Goal: Task Accomplishment & Management: Use online tool/utility

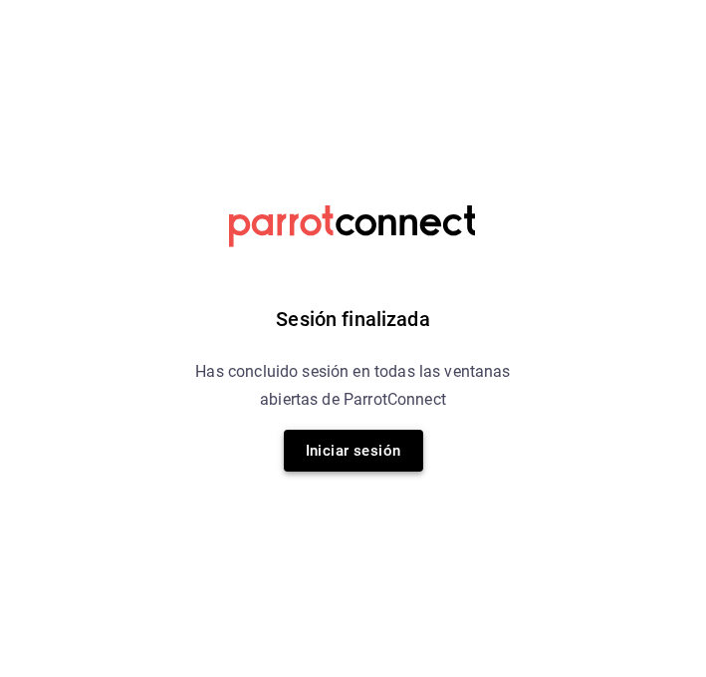
click at [350, 434] on button "Iniciar sesión" at bounding box center [354, 450] width 140 height 42
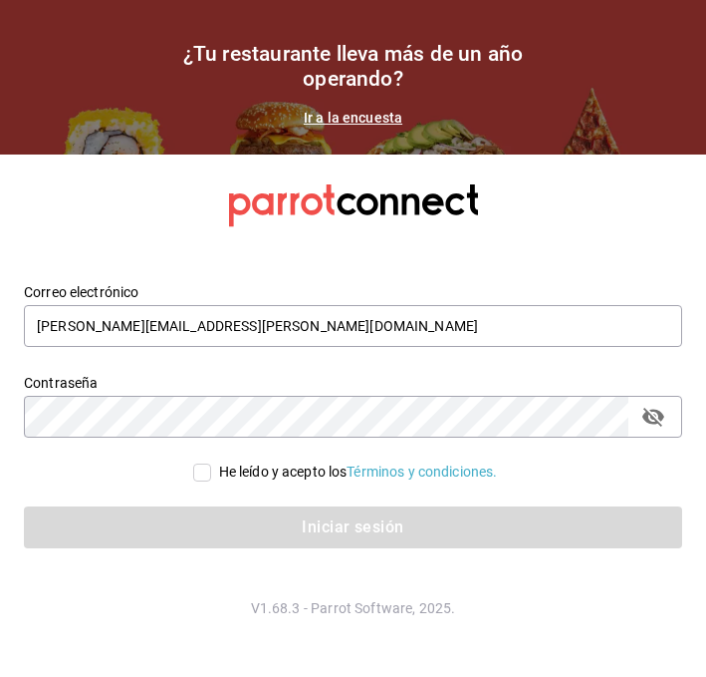
click at [201, 469] on input "He leído y acepto los Términos y condiciones." at bounding box center [202, 472] width 18 height 18
checkbox input "true"
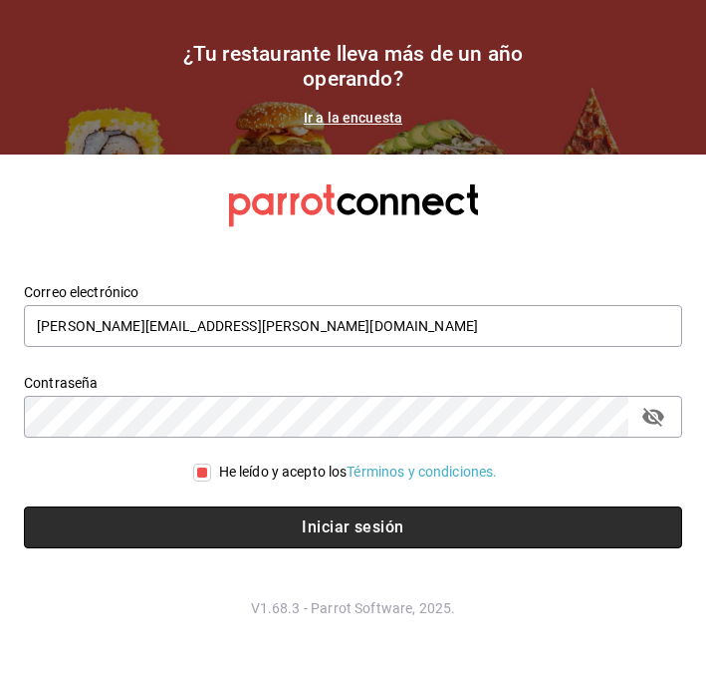
click at [224, 514] on button "Iniciar sesión" at bounding box center [353, 527] width 659 height 42
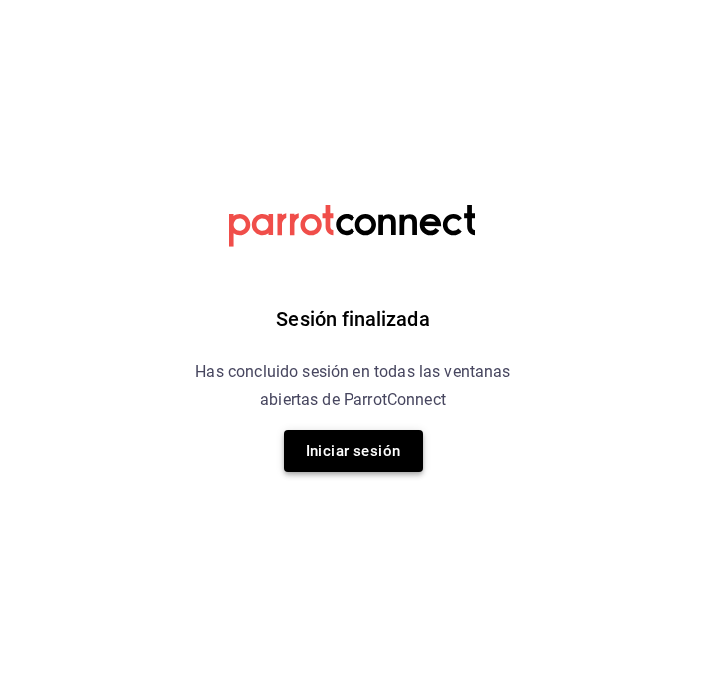
click at [347, 460] on button "Iniciar sesión" at bounding box center [354, 450] width 140 height 42
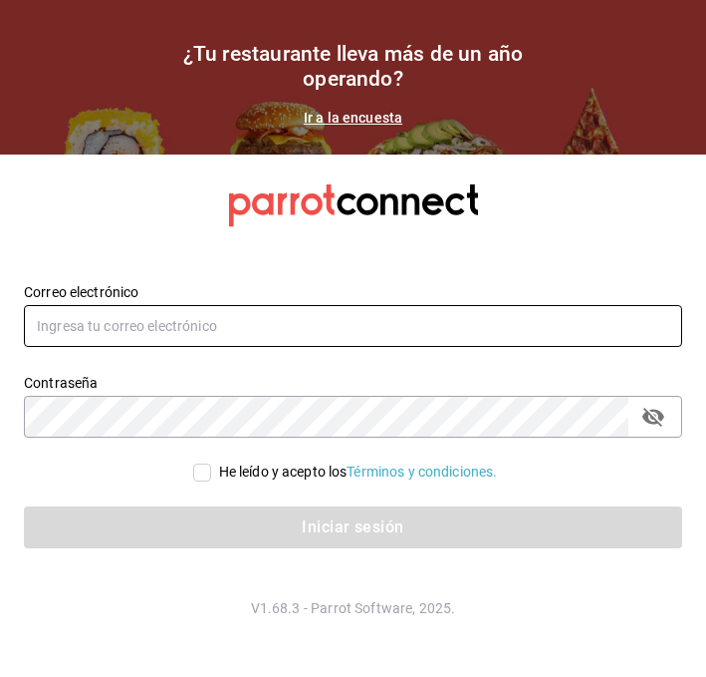
type input "alberto.puig@grupocosteno.com"
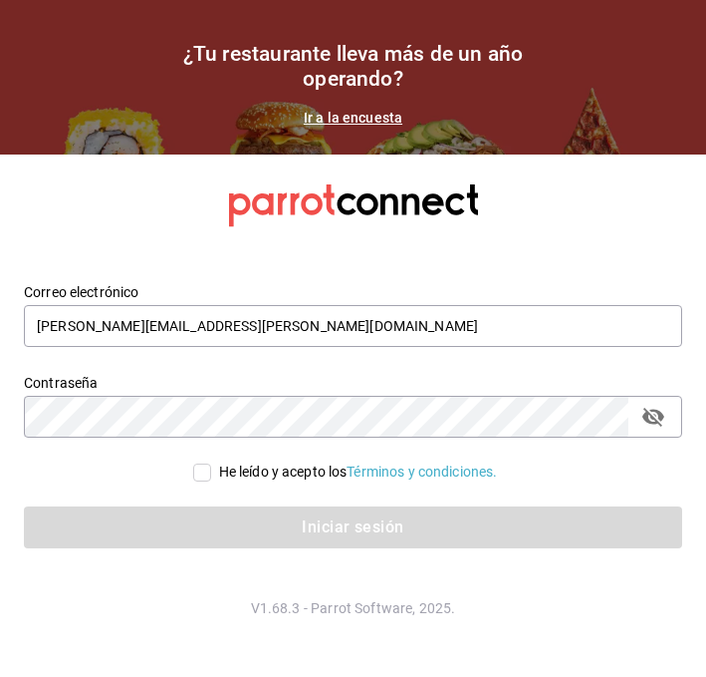
click at [224, 469] on div "He leído y acepto los Términos y condiciones." at bounding box center [358, 471] width 279 height 21
click at [211, 469] on input "He leído y acepto los Términos y condiciones." at bounding box center [202, 472] width 18 height 18
checkbox input "true"
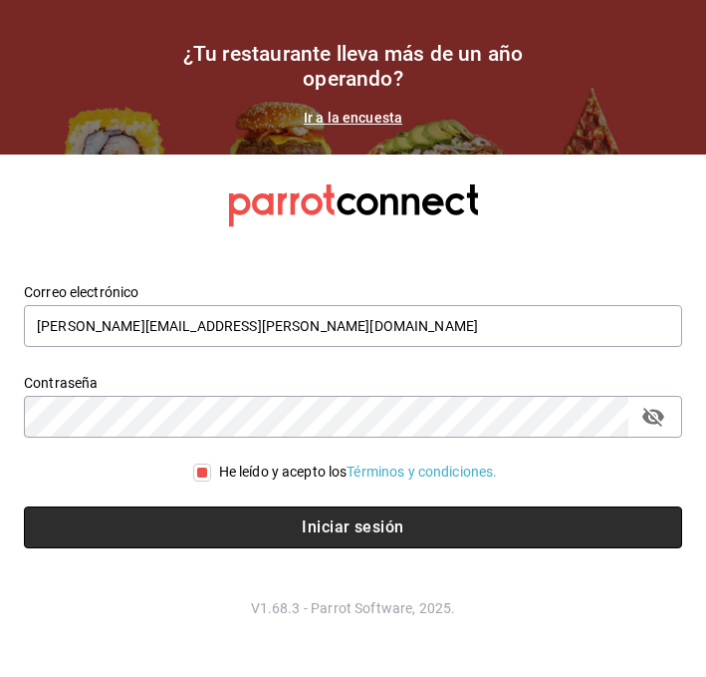
click at [210, 517] on button "Iniciar sesión" at bounding box center [353, 527] width 659 height 42
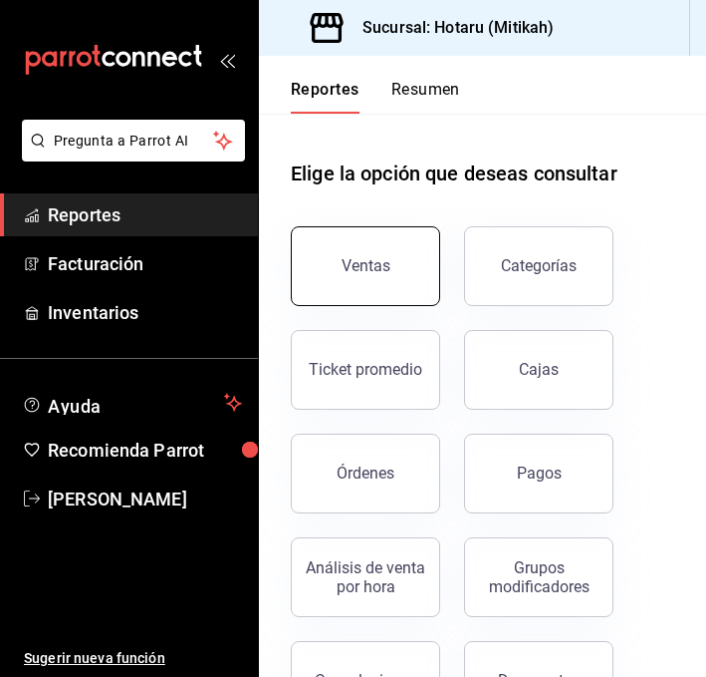
click at [365, 251] on button "Ventas" at bounding box center [365, 266] width 149 height 80
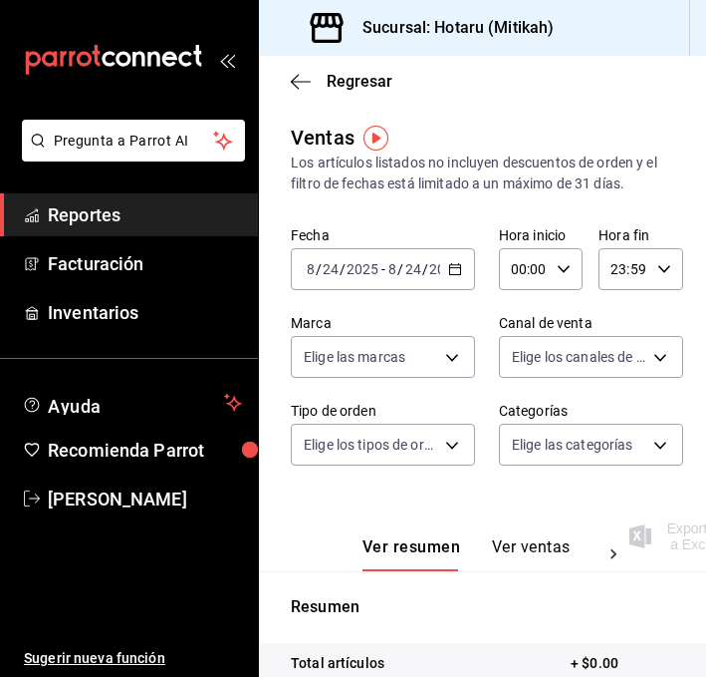
click at [453, 260] on div "2025-08-24 8 / 24 / 2025 - 2025-08-24 8 / 24 / 2025" at bounding box center [383, 269] width 184 height 42
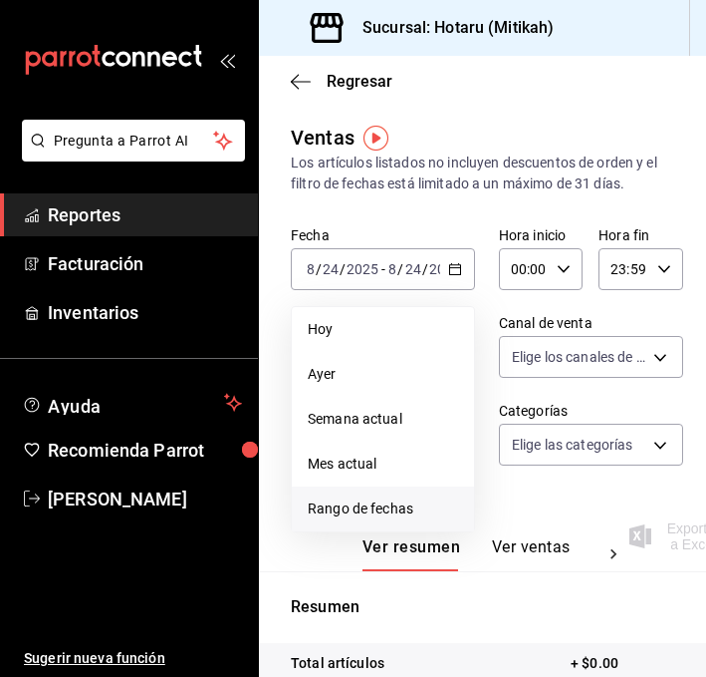
click at [330, 510] on span "Rango de fechas" at bounding box center [383, 508] width 150 height 21
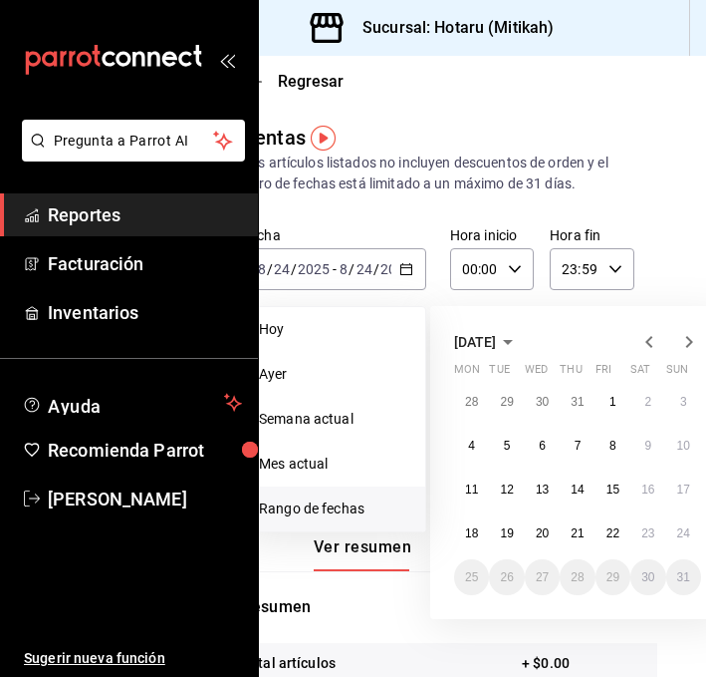
scroll to position [0, 54]
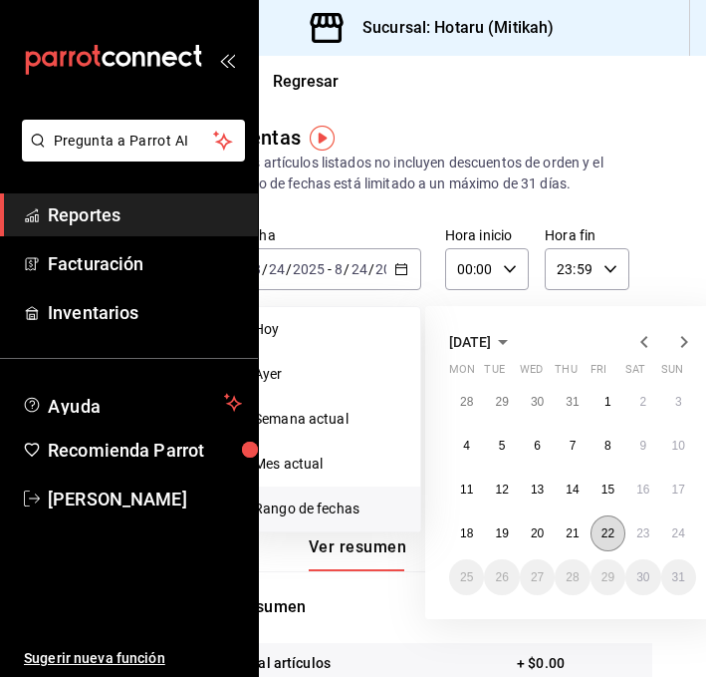
click at [596, 533] on button "22" at bounding box center [608, 533] width 35 height 36
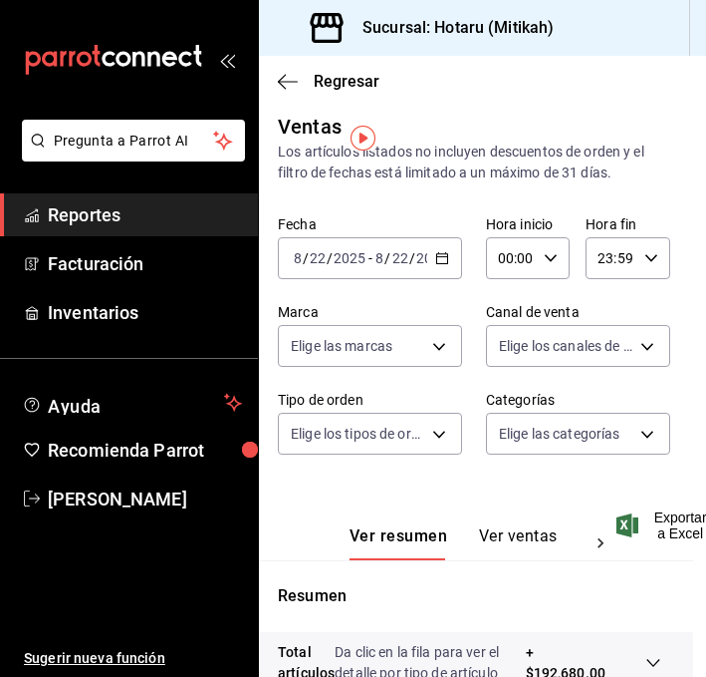
scroll to position [0, 13]
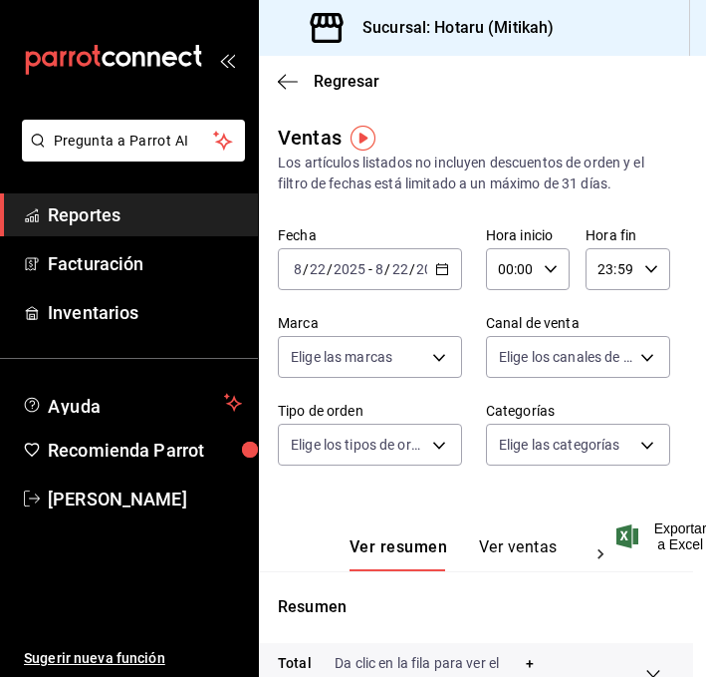
click at [443, 262] on icon "button" at bounding box center [442, 269] width 14 height 14
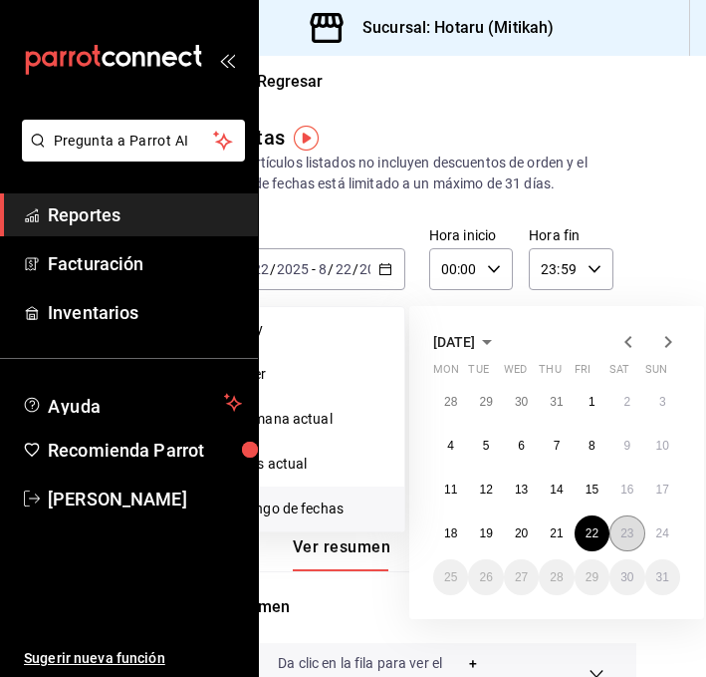
click at [627, 538] on abbr "23" at bounding box center [627, 533] width 13 height 14
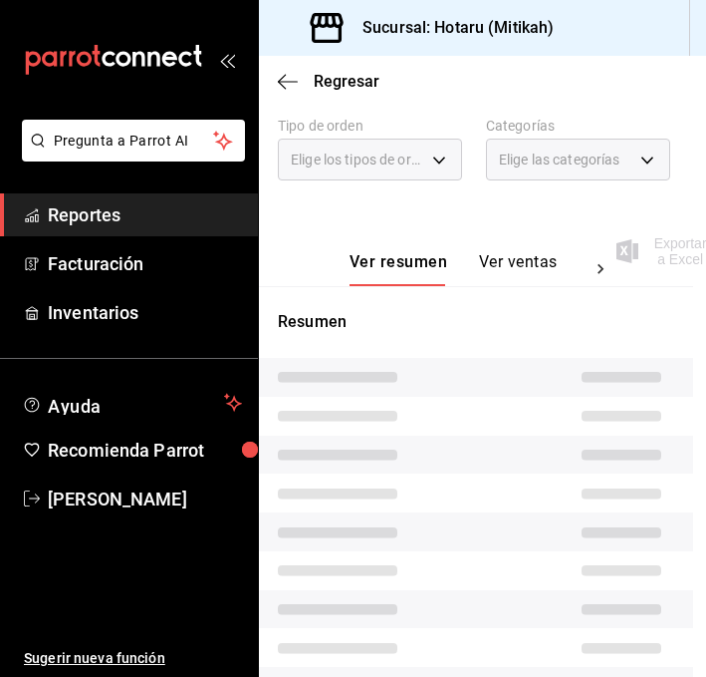
scroll to position [402, 13]
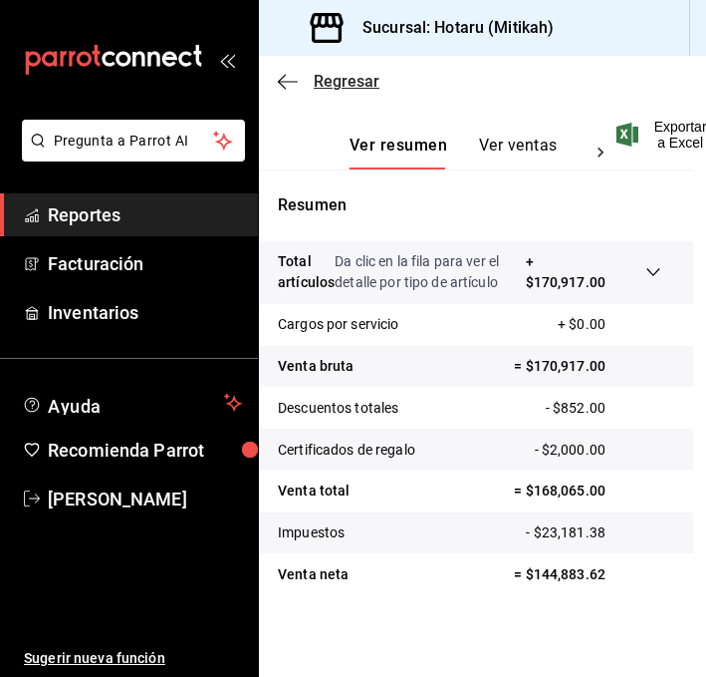
click at [289, 84] on icon "button" at bounding box center [288, 82] width 20 height 18
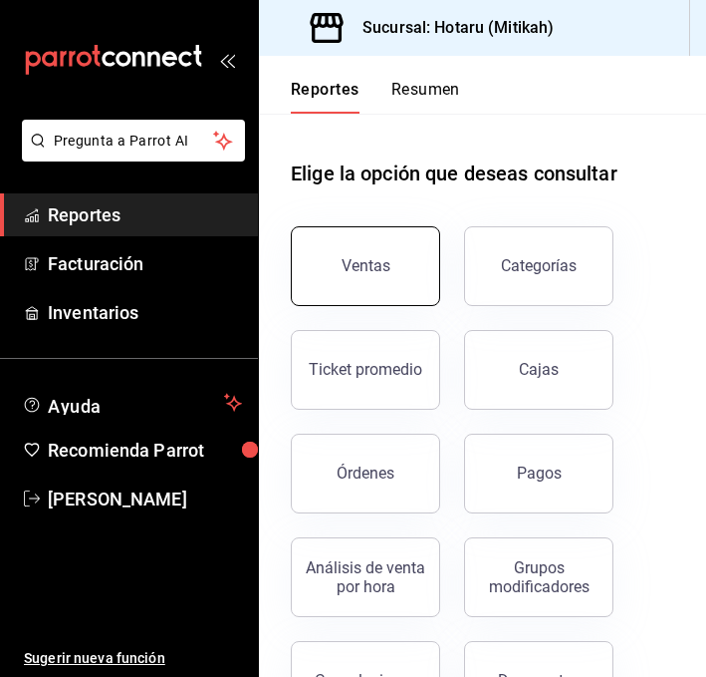
click at [369, 262] on div "Ventas" at bounding box center [366, 265] width 49 height 19
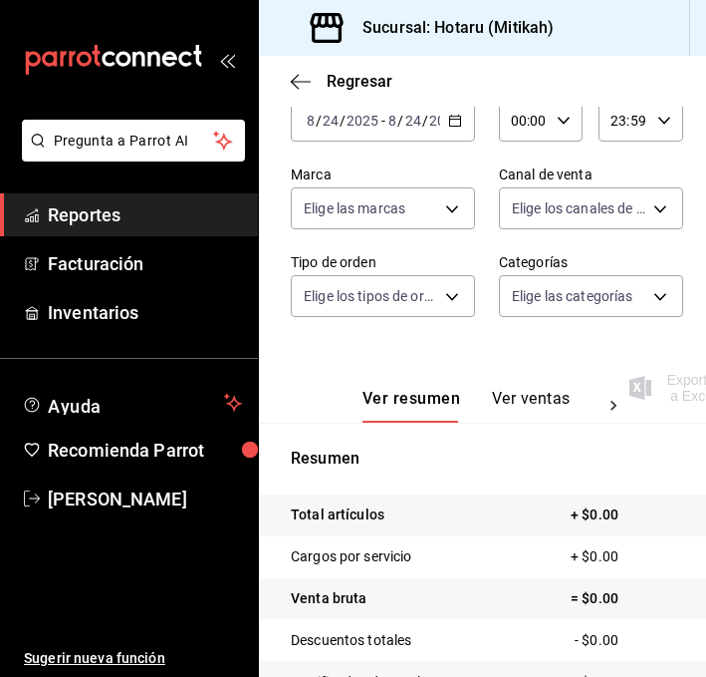
scroll to position [126, 0]
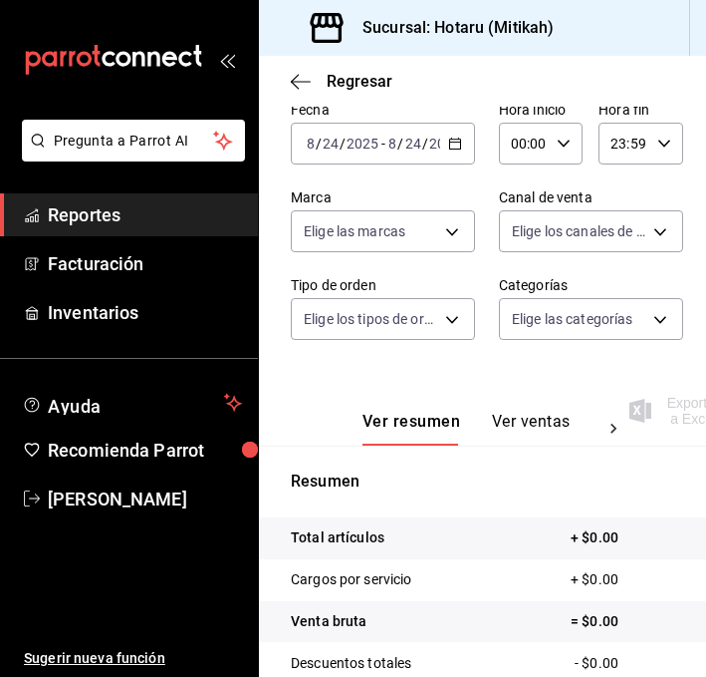
click at [443, 148] on div "2025-08-24 8 / 24 / 2025 - 2025-08-24 8 / 24 / 2025" at bounding box center [383, 144] width 184 height 42
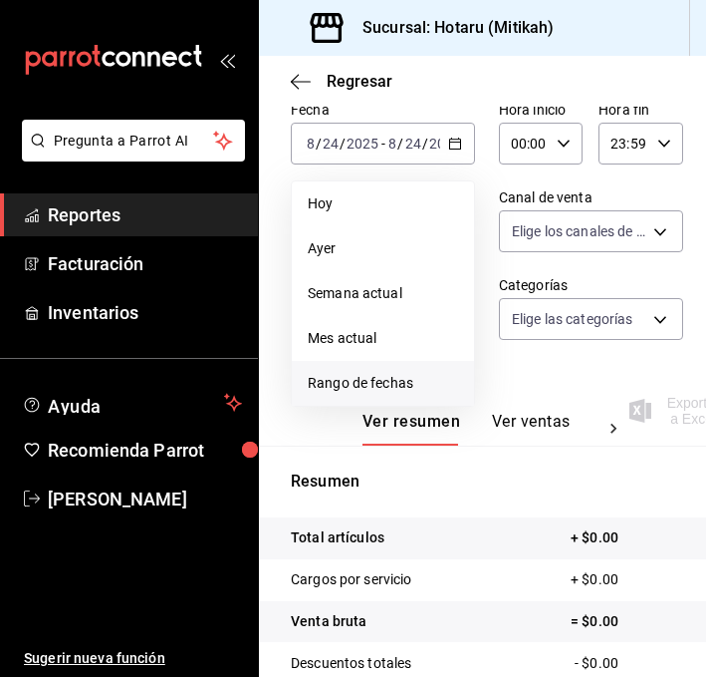
click at [382, 381] on span "Rango de fechas" at bounding box center [383, 383] width 150 height 21
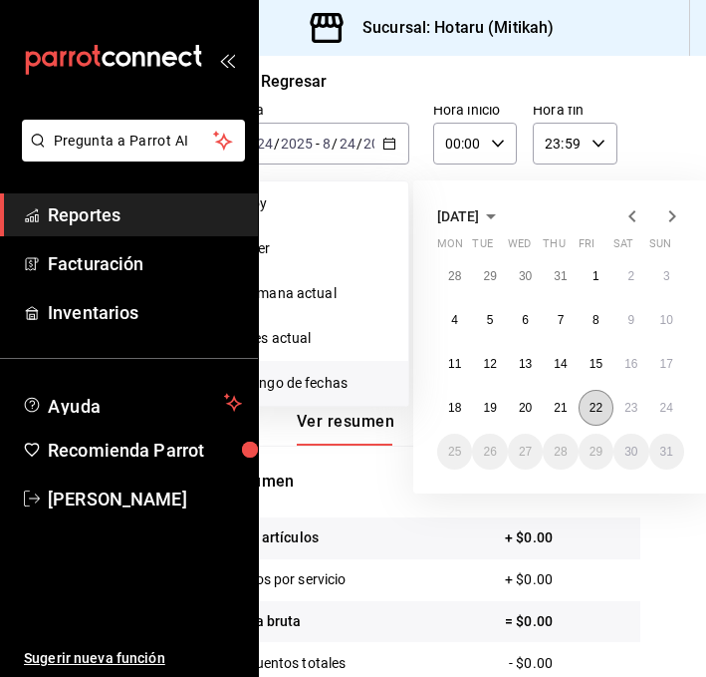
scroll to position [126, 69]
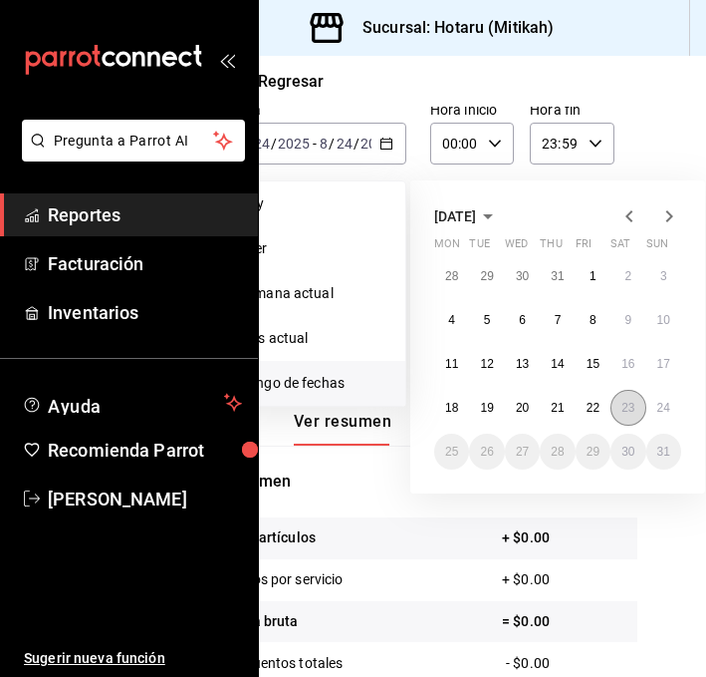
click at [623, 410] on abbr "23" at bounding box center [628, 408] width 13 height 14
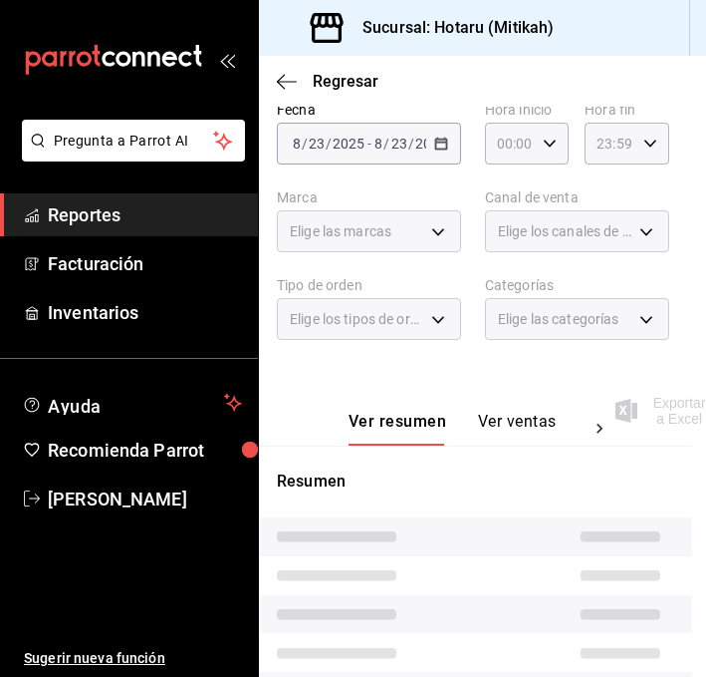
scroll to position [126, 13]
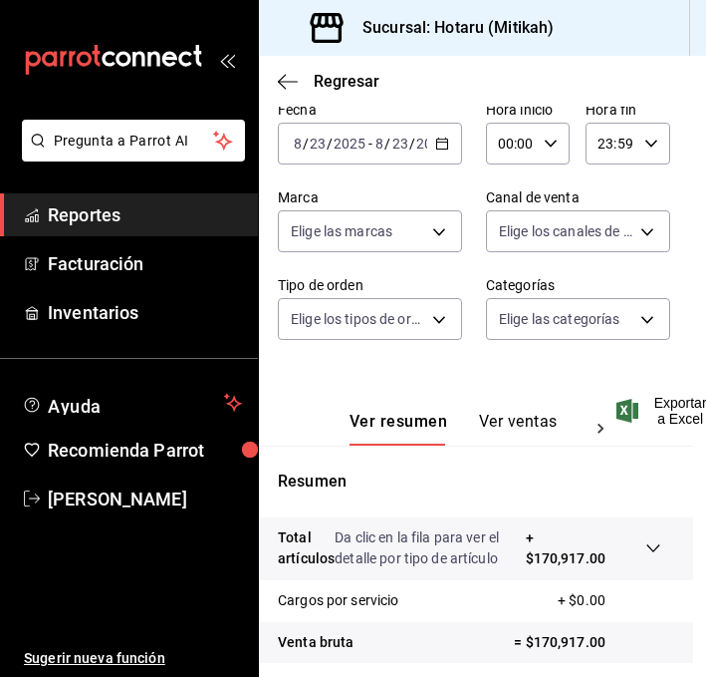
click at [516, 417] on button "Ver ventas" at bounding box center [518, 429] width 79 height 34
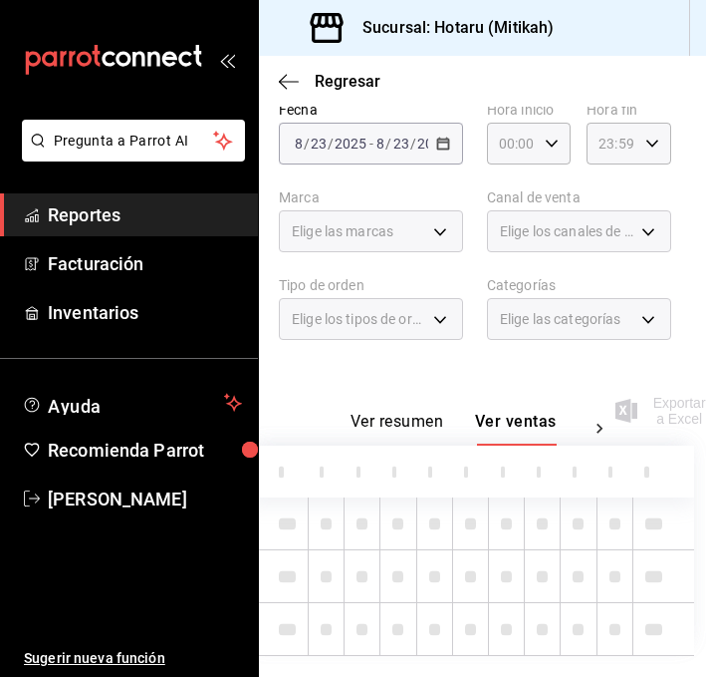
scroll to position [168, 13]
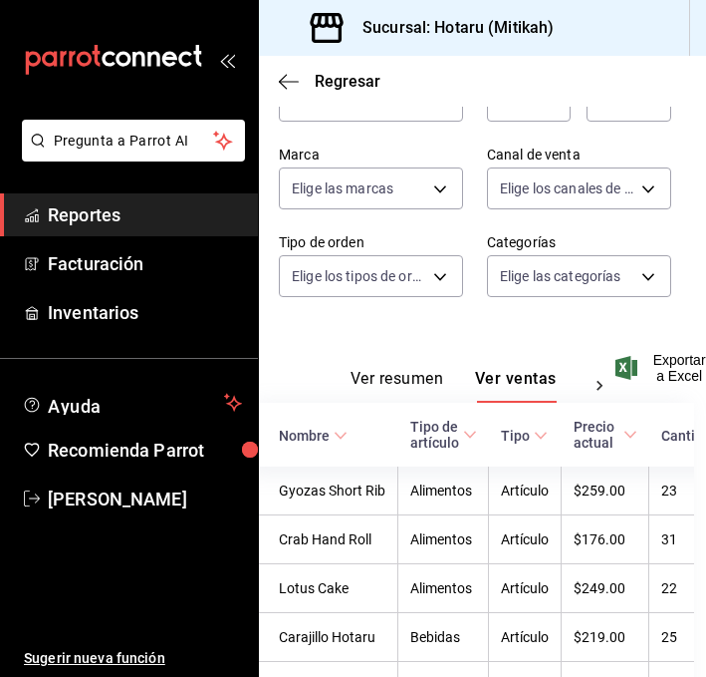
click at [334, 432] on icon at bounding box center [341, 435] width 14 height 14
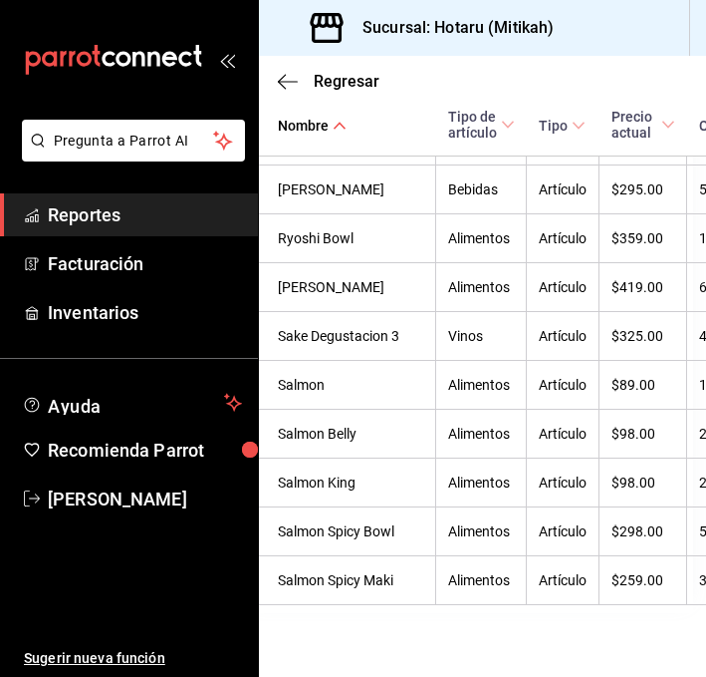
scroll to position [5891, 13]
click at [282, 85] on icon "button" at bounding box center [282, 81] width 8 height 15
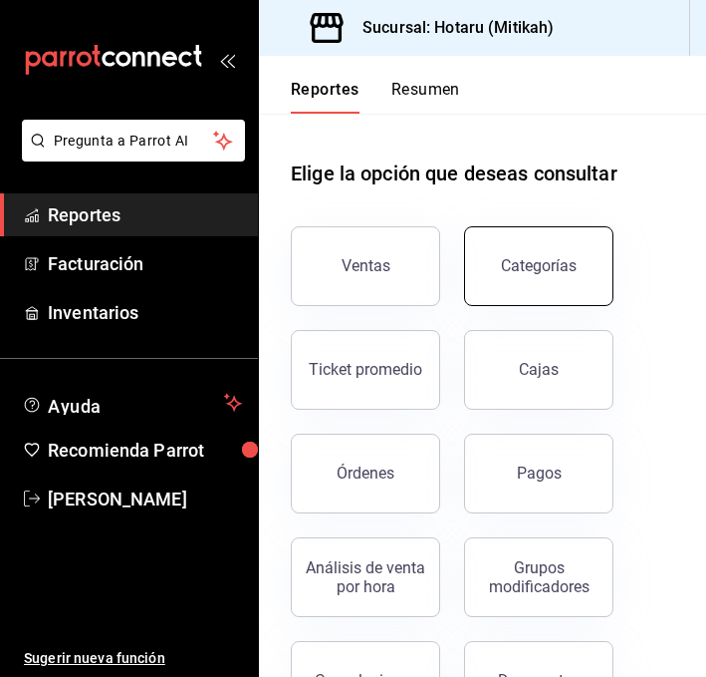
click at [546, 253] on button "Categorías" at bounding box center [538, 266] width 149 height 80
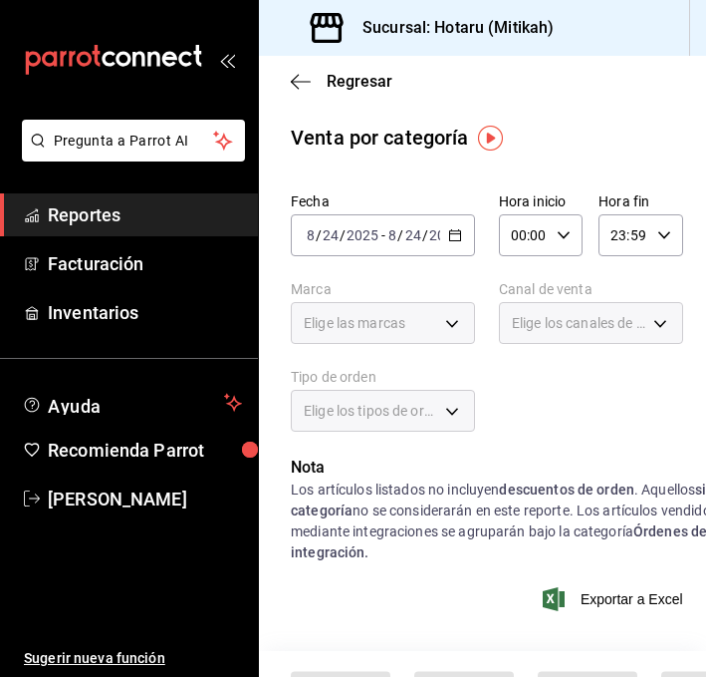
click at [442, 232] on div "2025-08-24 8 / 24 / 2025 - 2025-08-24 8 / 24 / 2025" at bounding box center [383, 235] width 184 height 42
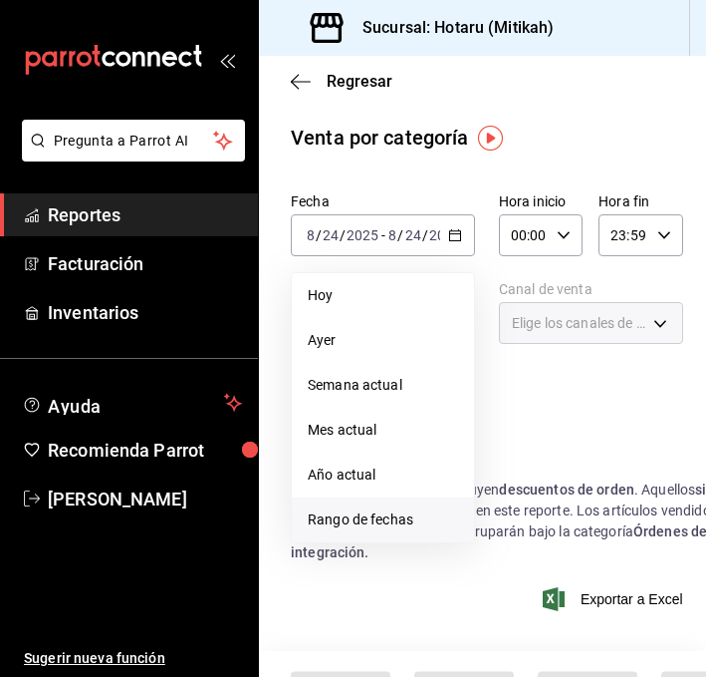
click at [402, 521] on span "Rango de fechas" at bounding box center [383, 519] width 150 height 21
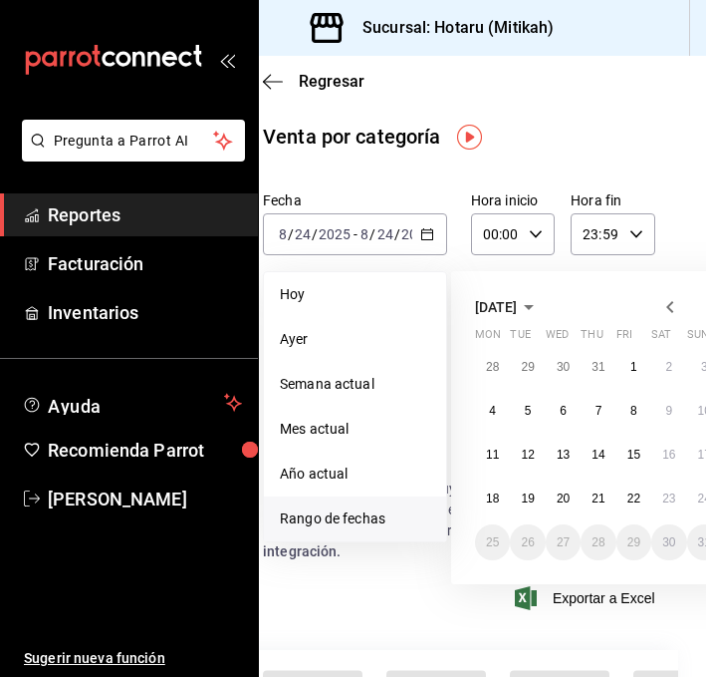
scroll to position [1, 73]
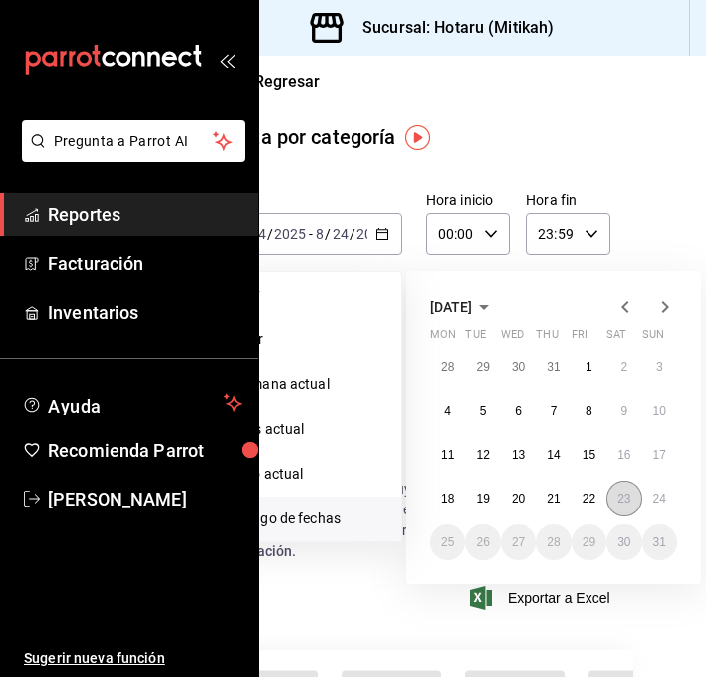
click at [624, 500] on abbr "23" at bounding box center [624, 498] width 13 height 14
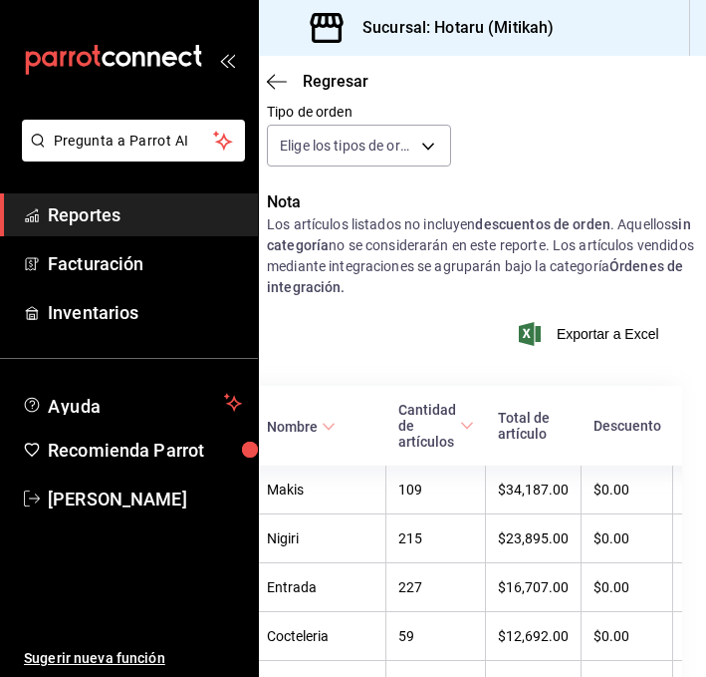
scroll to position [286, 24]
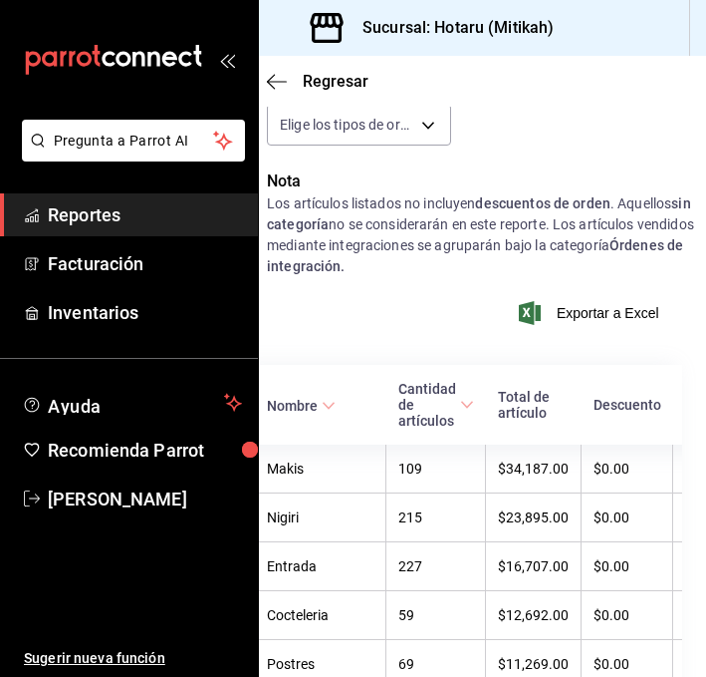
click at [330, 404] on icon at bounding box center [329, 406] width 14 height 14
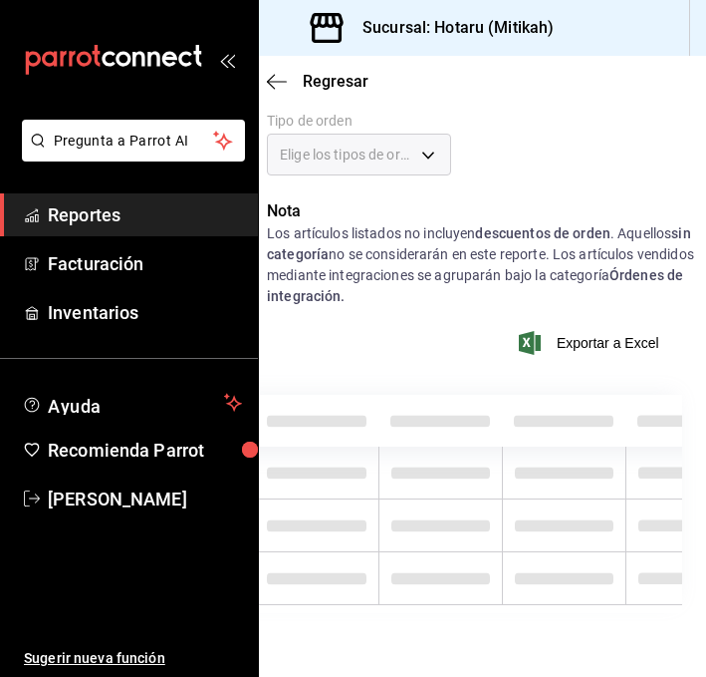
scroll to position [256, 24]
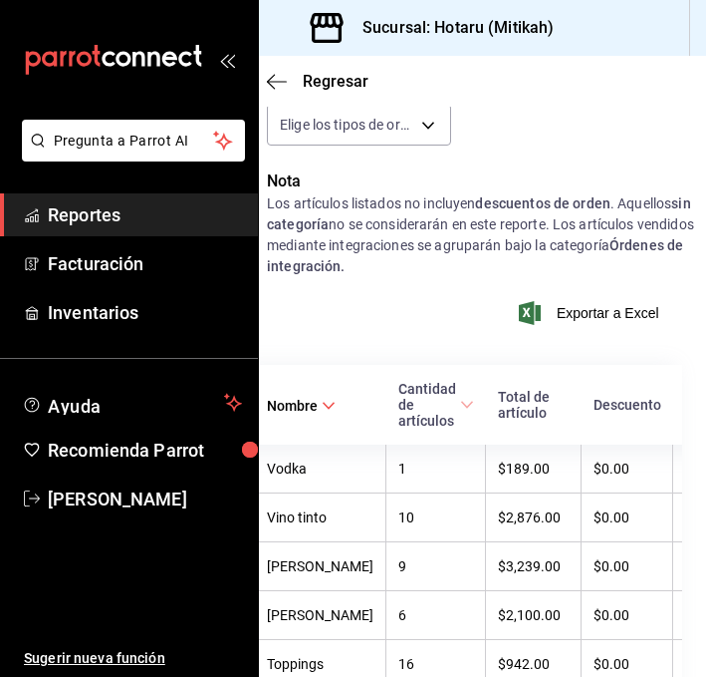
click at [330, 404] on \(Stroke\) at bounding box center [329, 405] width 12 height 7
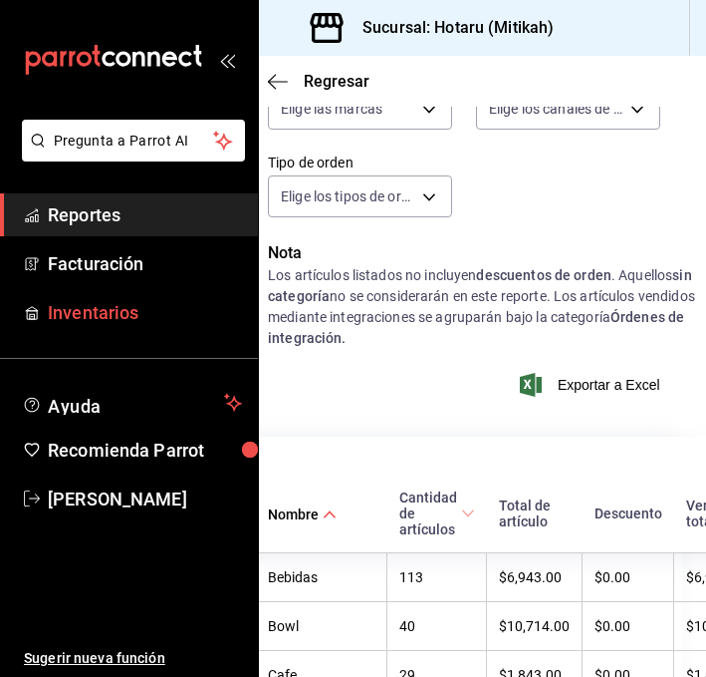
scroll to position [0, 23]
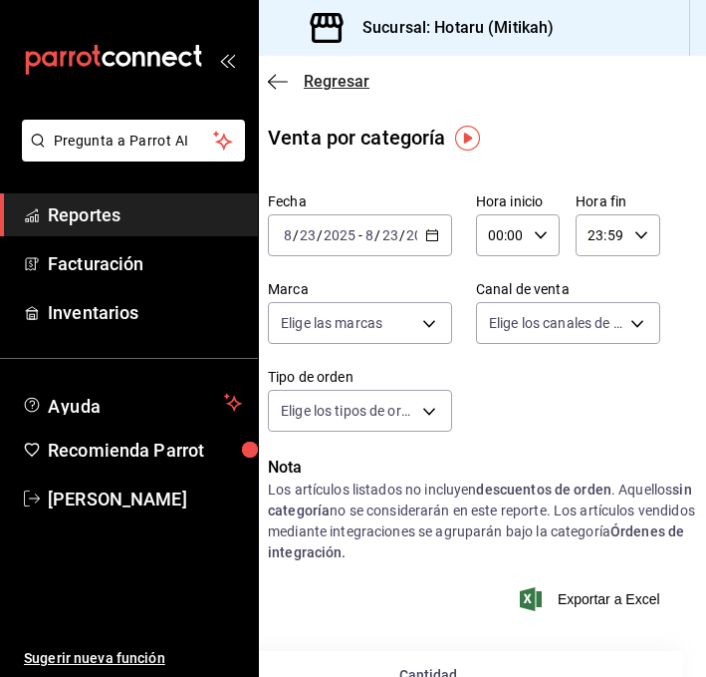
click at [277, 80] on icon "button" at bounding box center [278, 82] width 20 height 18
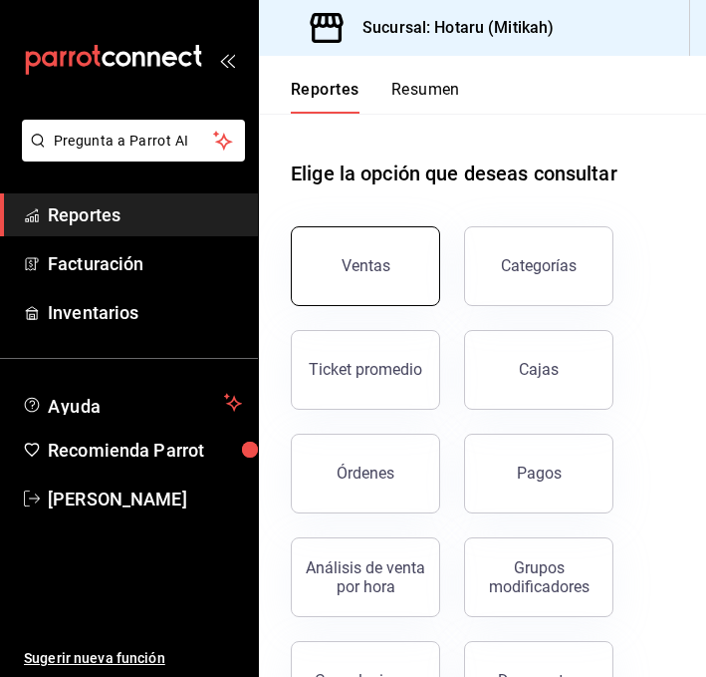
click at [387, 272] on div "Ventas" at bounding box center [366, 265] width 49 height 19
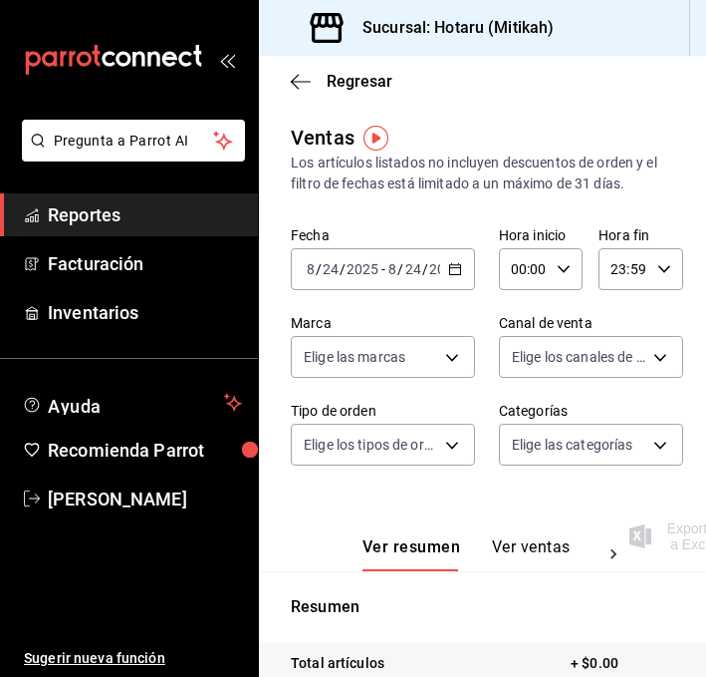
click at [460, 268] on \(Stroke\) "button" at bounding box center [455, 269] width 12 height 11
click at [457, 269] on icon "button" at bounding box center [455, 269] width 14 height 14
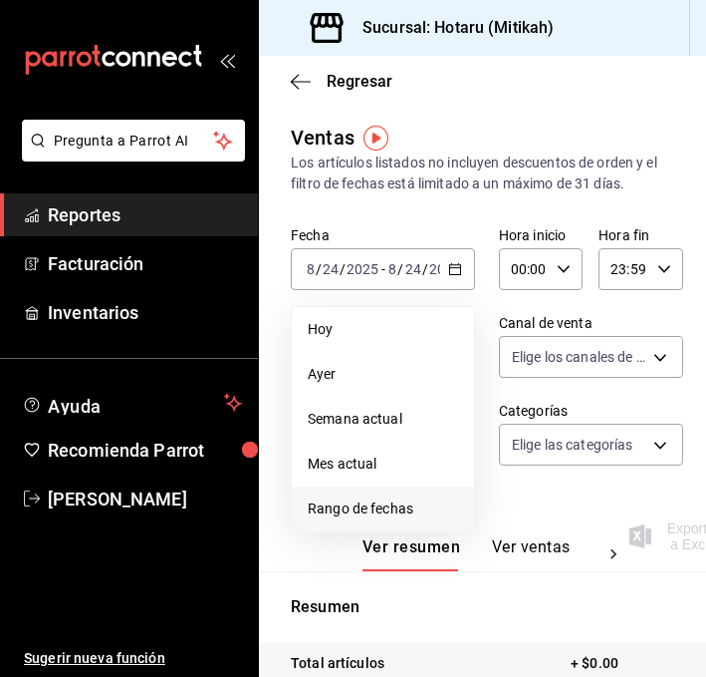
click at [387, 505] on span "Rango de fechas" at bounding box center [383, 508] width 150 height 21
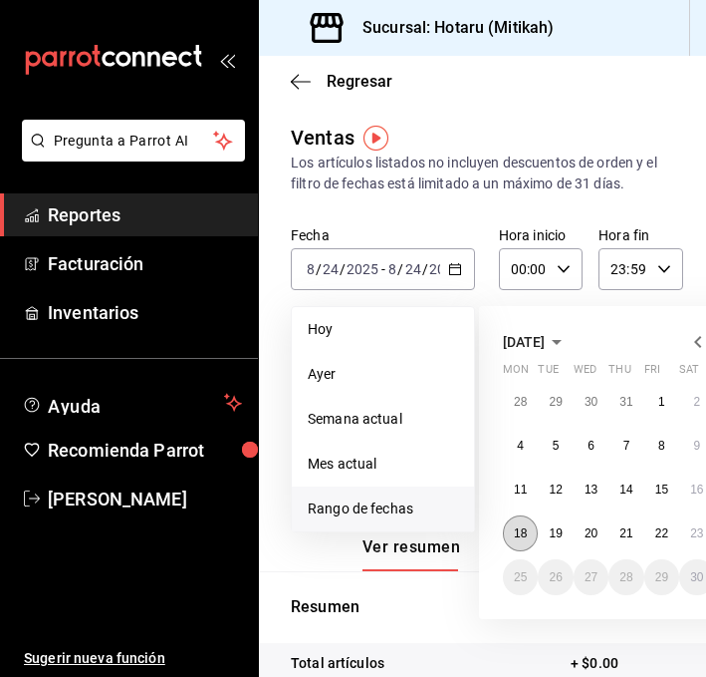
click at [530, 545] on button "18" at bounding box center [520, 533] width 35 height 36
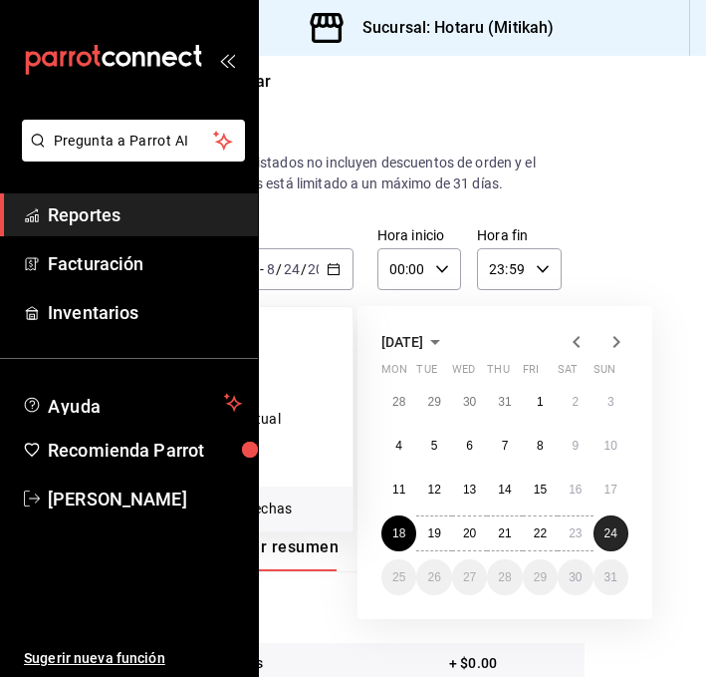
click at [607, 536] on abbr "24" at bounding box center [611, 533] width 13 height 14
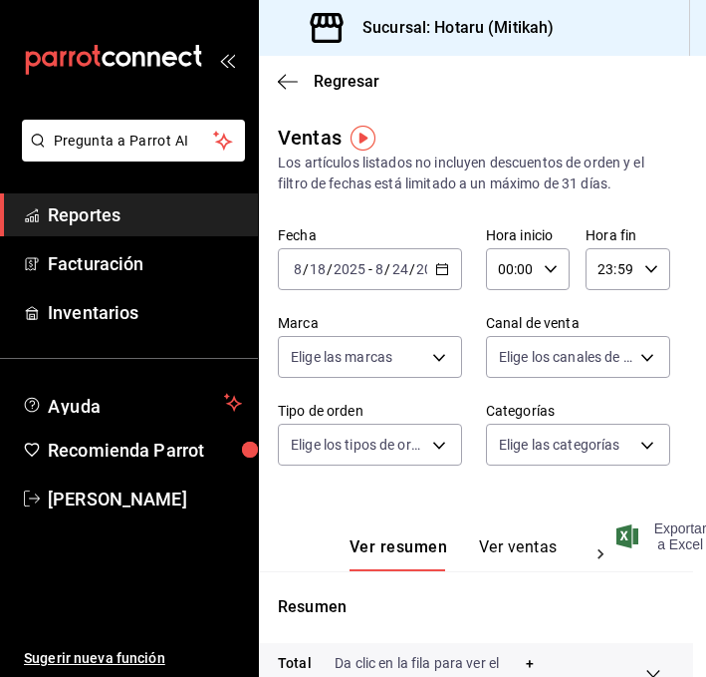
click at [661, 533] on span "Exportar a Excel" at bounding box center [664, 536] width 87 height 32
click at [284, 81] on icon "button" at bounding box center [288, 81] width 20 height 1
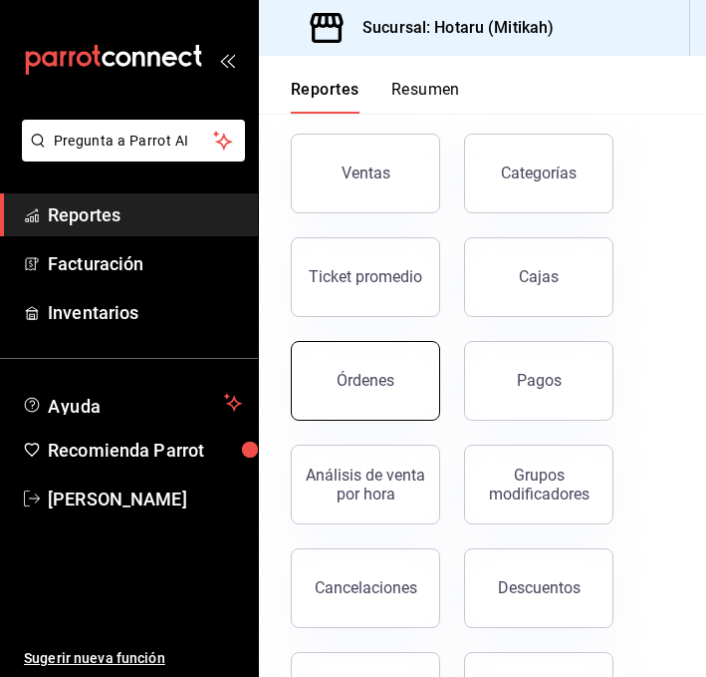
scroll to position [112, 0]
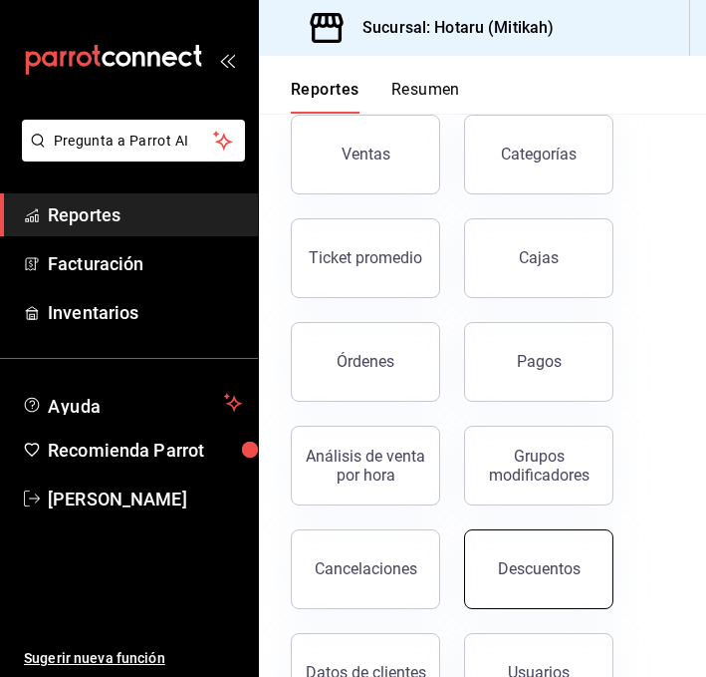
click at [487, 549] on button "Descuentos" at bounding box center [538, 569] width 149 height 80
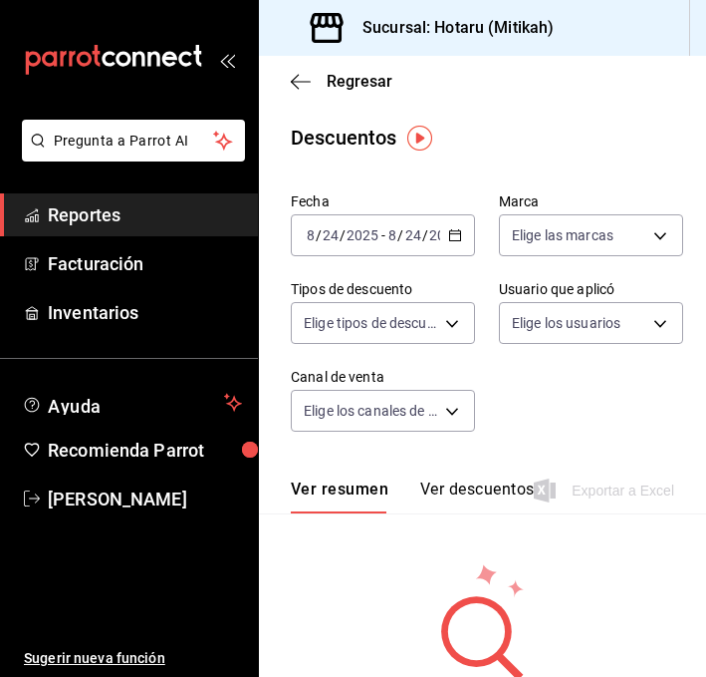
click at [458, 226] on div "2025-08-24 8 / 24 / 2025 - 2025-08-24 8 / 24 / 2025" at bounding box center [383, 235] width 184 height 42
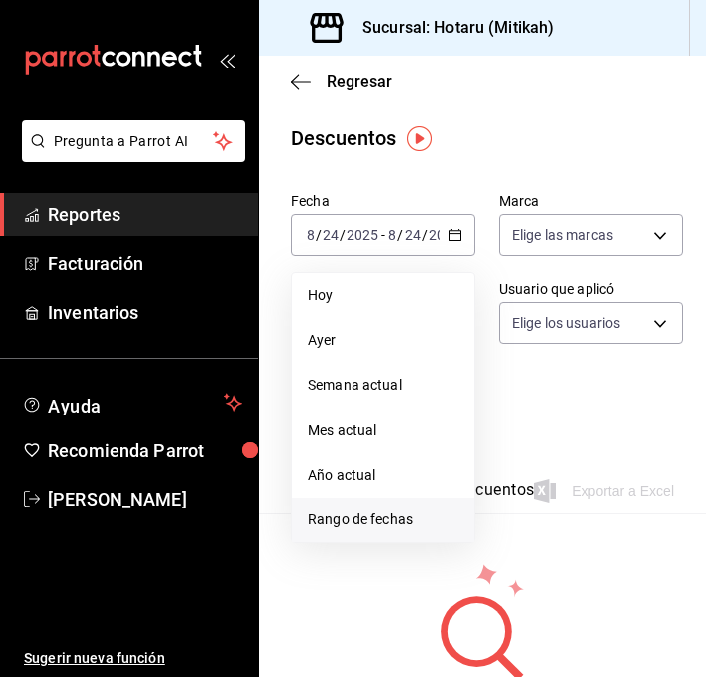
click at [362, 526] on span "Rango de fechas" at bounding box center [383, 519] width 150 height 21
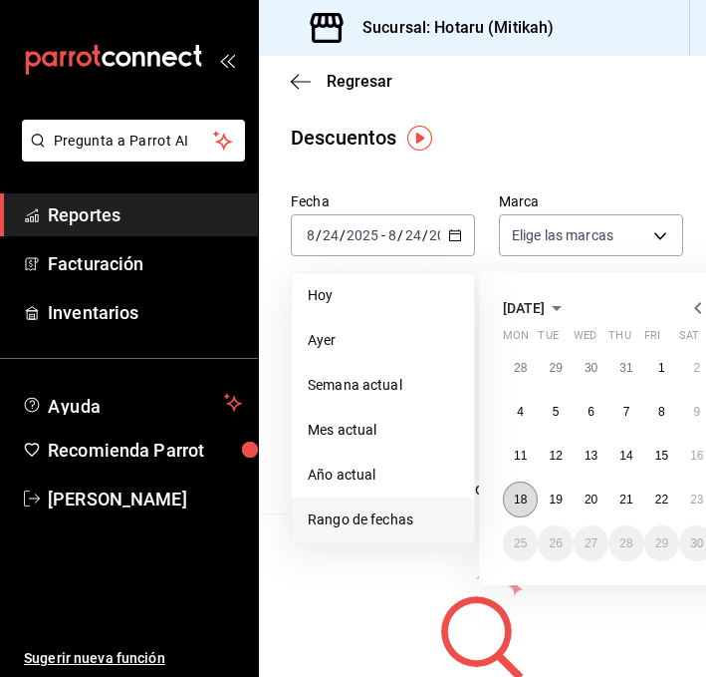
click at [513, 500] on button "18" at bounding box center [520, 499] width 35 height 36
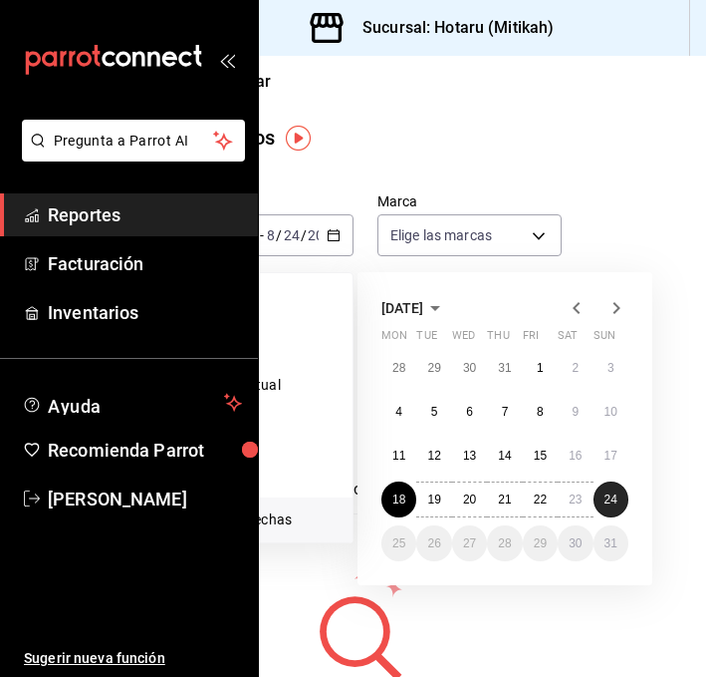
click at [615, 503] on abbr "24" at bounding box center [611, 499] width 13 height 14
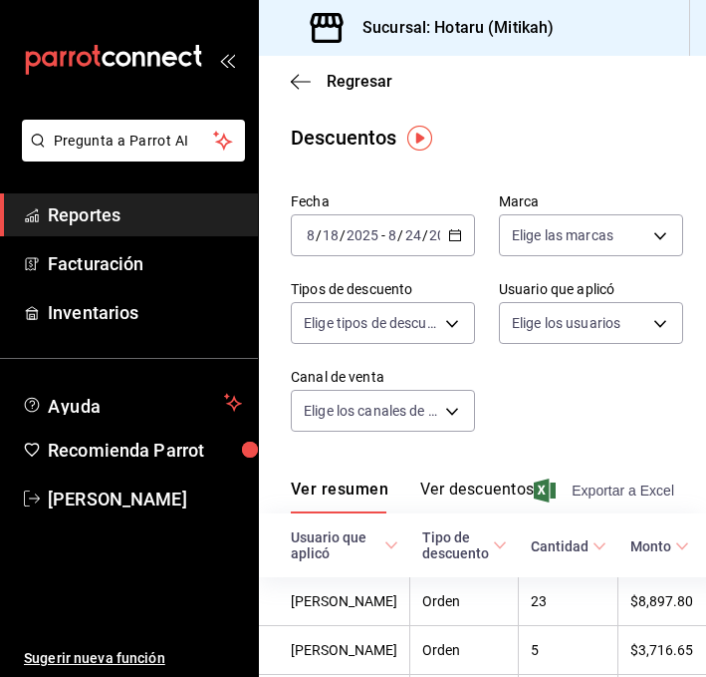
click at [581, 490] on span "Exportar a Excel" at bounding box center [606, 490] width 137 height 24
